Goal: Navigation & Orientation: Find specific page/section

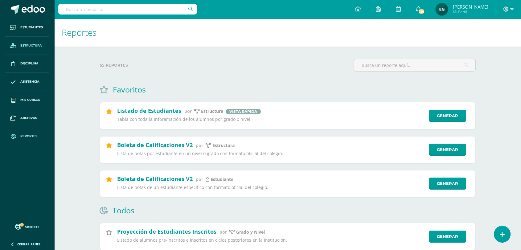
click at [29, 43] on span "Estructura" at bounding box center [31, 45] width 22 height 5
click at [30, 45] on span "Estructura" at bounding box center [31, 45] width 22 height 5
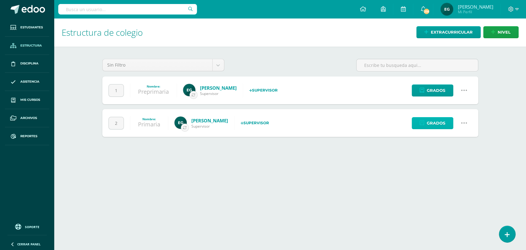
click at [429, 121] on span "Grados" at bounding box center [436, 122] width 18 height 11
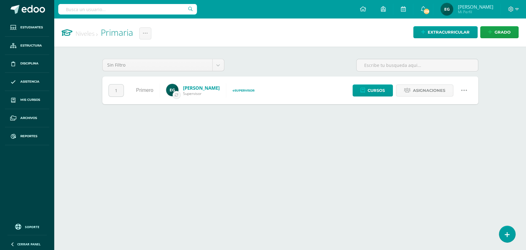
click at [91, 10] on input "text" at bounding box center [127, 9] width 139 height 10
type input "comunicación y lenguaje"
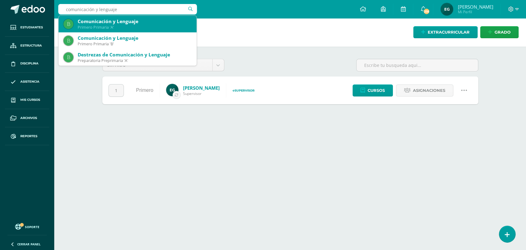
click at [116, 25] on div "Primero Primaria 'A'" at bounding box center [135, 27] width 114 height 5
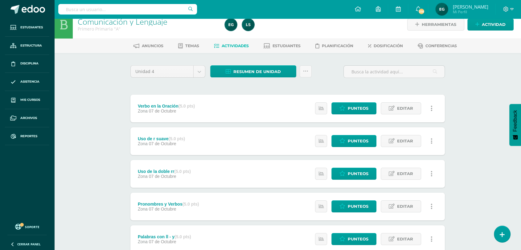
scroll to position [7, 0]
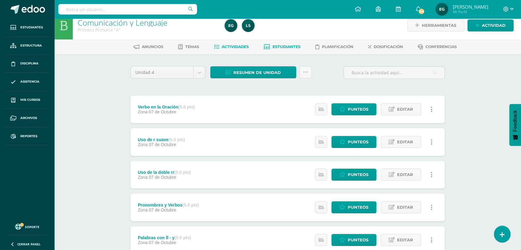
click at [282, 43] on link "Estudiantes" at bounding box center [281, 47] width 37 height 10
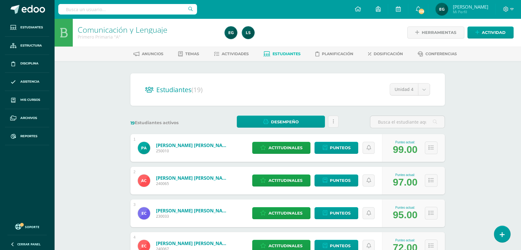
click at [387, 54] on span "Dosificación" at bounding box center [387, 53] width 29 height 5
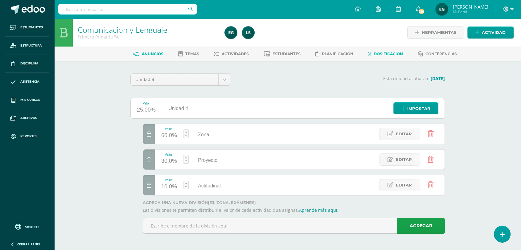
click at [147, 53] on span "Anuncios" at bounding box center [153, 53] width 22 height 5
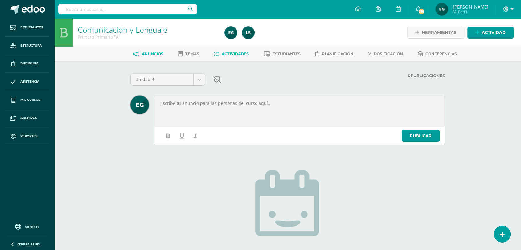
click at [233, 53] on span "Actividades" at bounding box center [234, 53] width 27 height 5
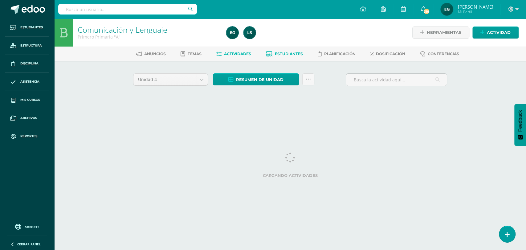
click at [282, 52] on span "Estudiantes" at bounding box center [289, 53] width 28 height 5
